Goal: Task Accomplishment & Management: Complete application form

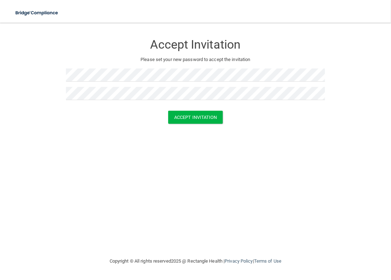
drag, startPoint x: 286, startPoint y: 144, endPoint x: 282, endPoint y: 148, distance: 5.5
click at [286, 144] on div "Accept Invitation Please set your new password to accept the invitation Accept …" at bounding box center [195, 140] width 363 height 220
click at [200, 117] on button "Accept Invitation" at bounding box center [195, 117] width 55 height 13
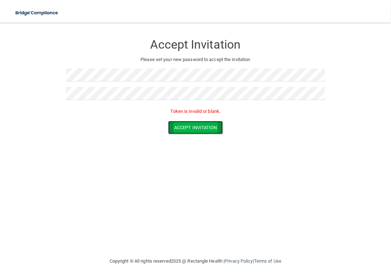
click at [201, 128] on button "Accept Invitation" at bounding box center [195, 127] width 55 height 13
drag, startPoint x: 325, startPoint y: 164, endPoint x: 288, endPoint y: 159, distance: 36.9
click at [323, 164] on div "Accept Invitation Please set your new password to accept the invitation Token i…" at bounding box center [195, 140] width 363 height 220
click at [51, 120] on form "Accept Invitation Please set your new password to accept the invitation Token i…" at bounding box center [195, 86] width 363 height 113
drag, startPoint x: 51, startPoint y: 120, endPoint x: 202, endPoint y: 128, distance: 151.6
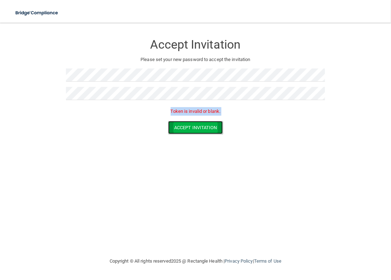
click at [202, 128] on button "Accept Invitation" at bounding box center [195, 127] width 55 height 13
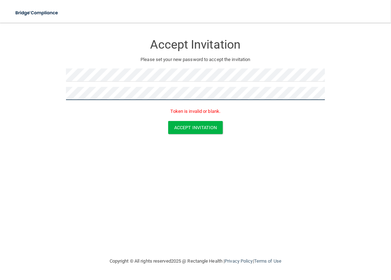
click at [13, 83] on main "Accept Invitation Please set your new password to accept the invitation Token i…" at bounding box center [195, 152] width 391 height 258
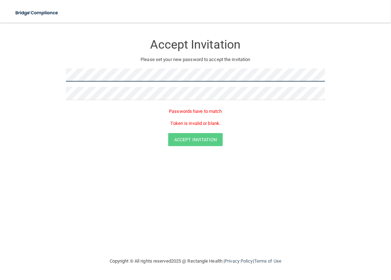
click at [0, 67] on html "Toggle navigation Manage My Enterprise Manage My Location Accept Invitation Ple…" at bounding box center [195, 140] width 391 height 280
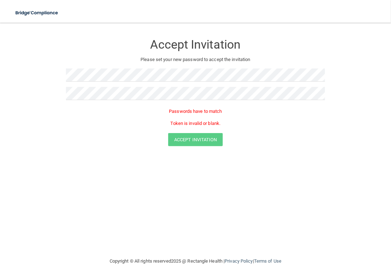
drag, startPoint x: 235, startPoint y: 177, endPoint x: 216, endPoint y: 177, distance: 19.2
click at [229, 177] on div "Accept Invitation Please set your new password to accept the invitation Passwor…" at bounding box center [195, 140] width 363 height 220
click at [191, 197] on div "Accept Invitation Please set your new password to accept the invitation Passwor…" at bounding box center [195, 140] width 363 height 220
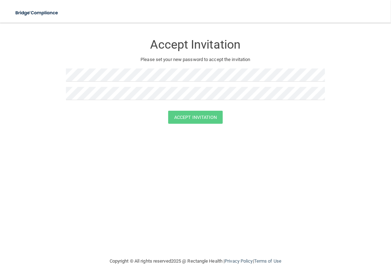
click at [327, 150] on div "Accept Invitation Please set your new password to accept the invitation Accept …" at bounding box center [195, 140] width 363 height 220
click at [263, 151] on div "Accept Invitation Please set your new password to accept the invitation Accept …" at bounding box center [195, 140] width 363 height 220
click at [195, 117] on button "Accept Invitation" at bounding box center [195, 117] width 55 height 13
click at [198, 128] on button "Accept Invitation" at bounding box center [195, 127] width 55 height 13
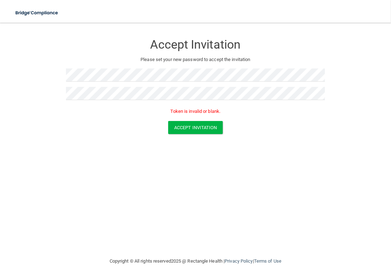
click at [147, 164] on div "Accept Invitation Please set your new password to accept the invitation Token i…" at bounding box center [195, 140] width 363 height 220
click at [220, 196] on div "Accept Invitation Please set your new password to accept the invitation Token i…" at bounding box center [195, 140] width 363 height 220
click at [210, 184] on div "Accept Invitation Please set your new password to accept the invitation Token i…" at bounding box center [195, 140] width 363 height 220
click at [198, 130] on button "Accept Invitation" at bounding box center [195, 127] width 55 height 13
click at [165, 163] on div "Accept Invitation Please set your new password to accept the invitation Token i…" at bounding box center [195, 140] width 363 height 220
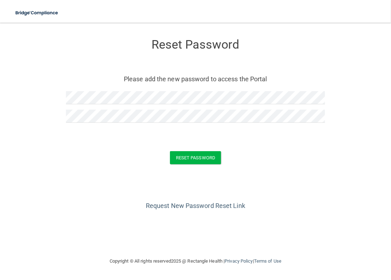
click at [316, 177] on div "Request New Password Reset Link" at bounding box center [195, 194] width 363 height 36
click at [194, 157] on button "Reset Password" at bounding box center [195, 157] width 51 height 13
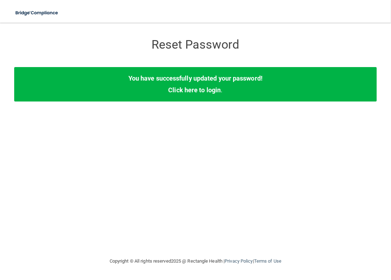
click at [229, 220] on div "Reset Password Reset Password You have successfully updated your password! Clic…" at bounding box center [195, 140] width 363 height 220
